Goal: Information Seeking & Learning: Learn about a topic

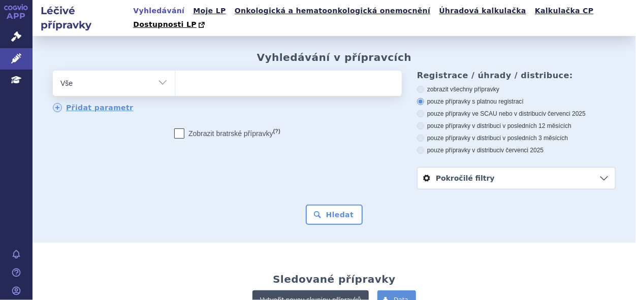
scroll to position [101, 0]
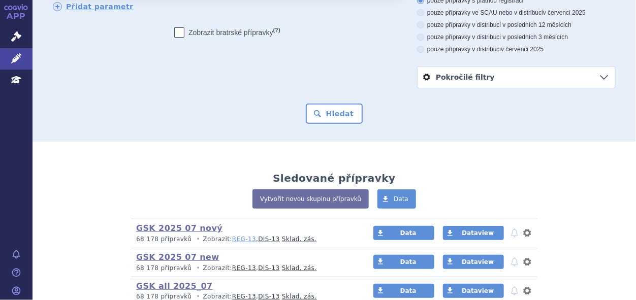
click at [232, 236] on link "REG-13" at bounding box center [244, 239] width 24 height 7
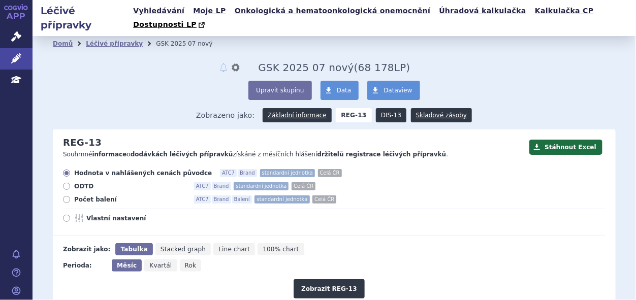
click at [378, 108] on link "DIS-13" at bounding box center [391, 115] width 30 height 14
click at [376, 108] on link "DIS-13" at bounding box center [391, 115] width 30 height 14
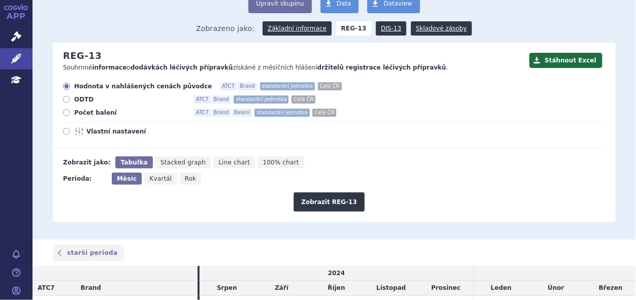
scroll to position [51, 0]
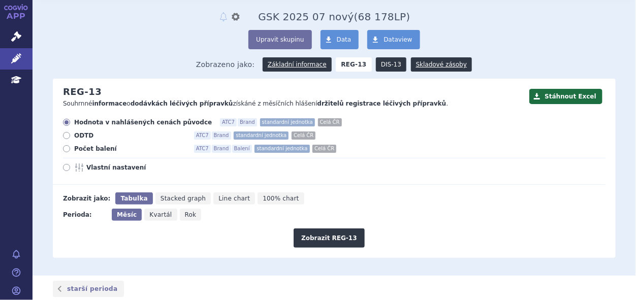
click at [381, 57] on link "DIS-13" at bounding box center [391, 64] width 30 height 14
click at [66, 164] on icon at bounding box center [66, 167] width 7 height 7
click at [66, 166] on input "Vlastní nastavení" at bounding box center [67, 169] width 7 height 7
radio input "true"
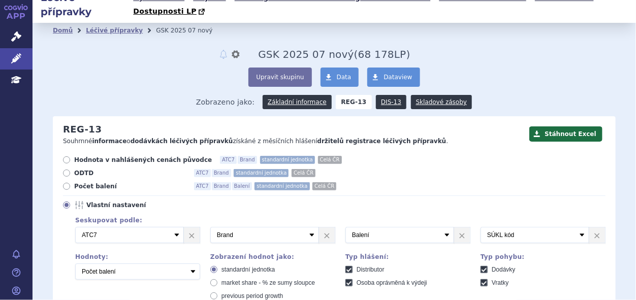
scroll to position [0, 0]
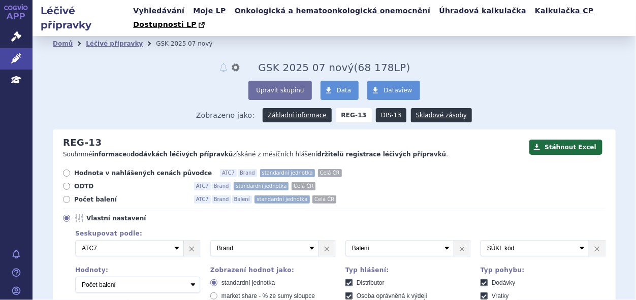
click at [379, 108] on link "DIS-13" at bounding box center [391, 115] width 30 height 14
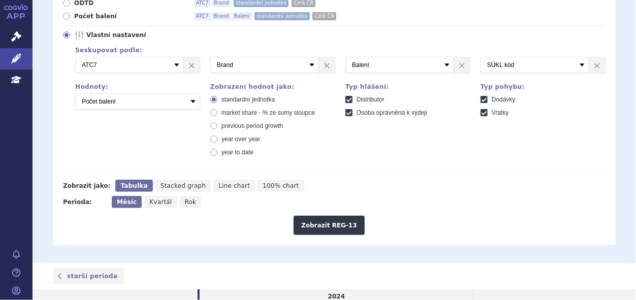
scroll to position [203, 0]
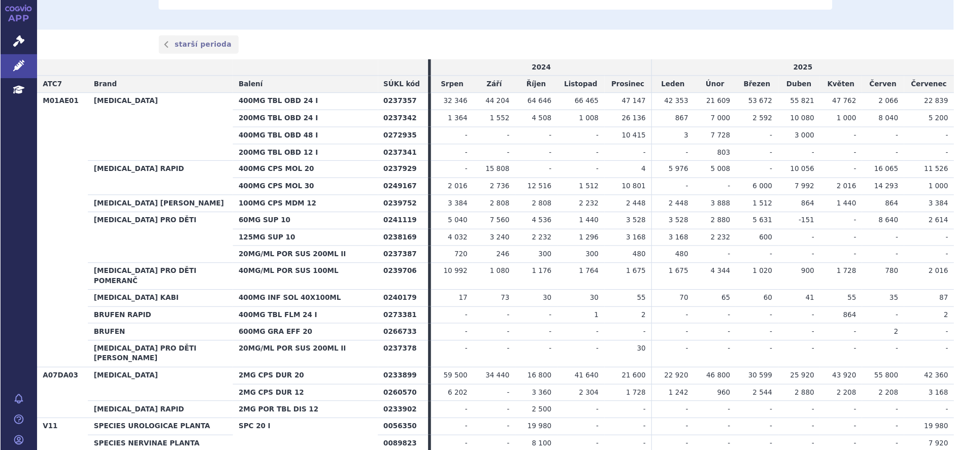
scroll to position [609, 0]
drag, startPoint x: 597, startPoint y: 1, endPoint x: 462, endPoint y: 38, distance: 140.2
click at [462, 38] on div "starší perioda" at bounding box center [440, 39] width 640 height 16
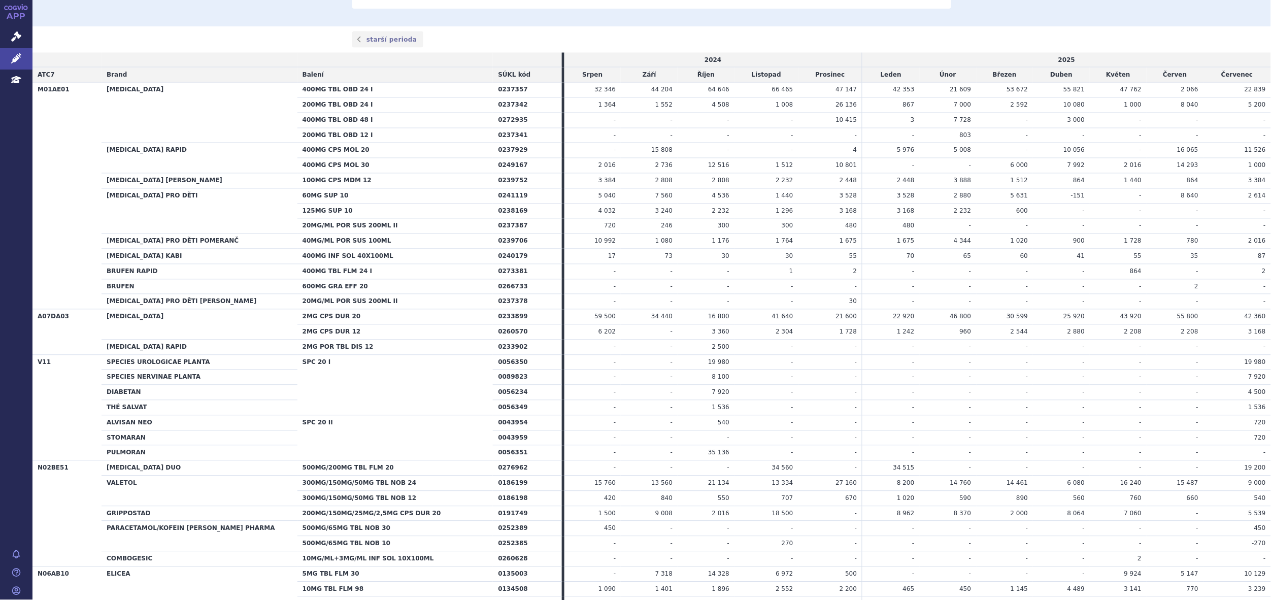
drag, startPoint x: 840, startPoint y: 1, endPoint x: 702, endPoint y: 199, distance: 241.1
click at [635, 199] on td "4 536" at bounding box center [706, 195] width 57 height 15
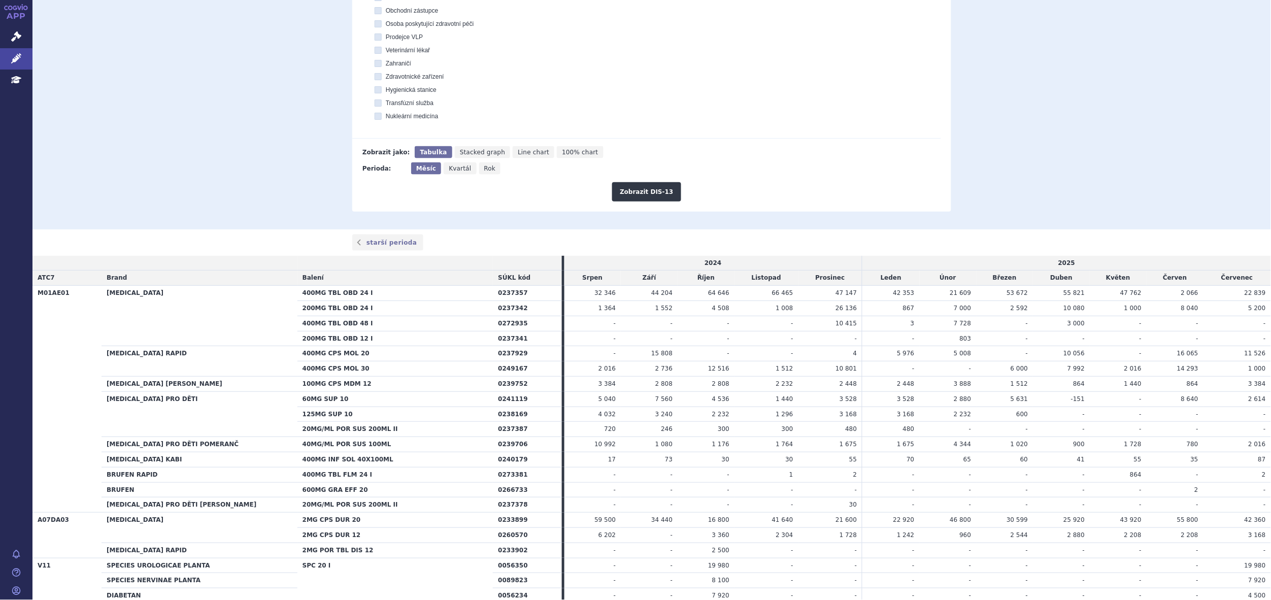
scroll to position [305, 0]
